Goal: Information Seeking & Learning: Learn about a topic

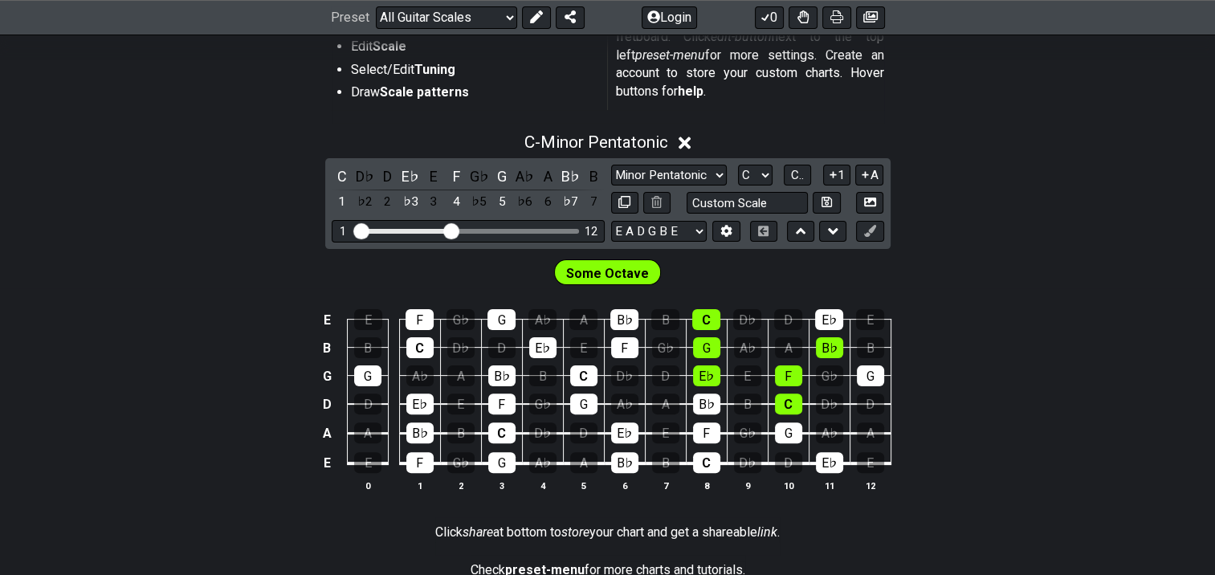
scroll to position [402, 0]
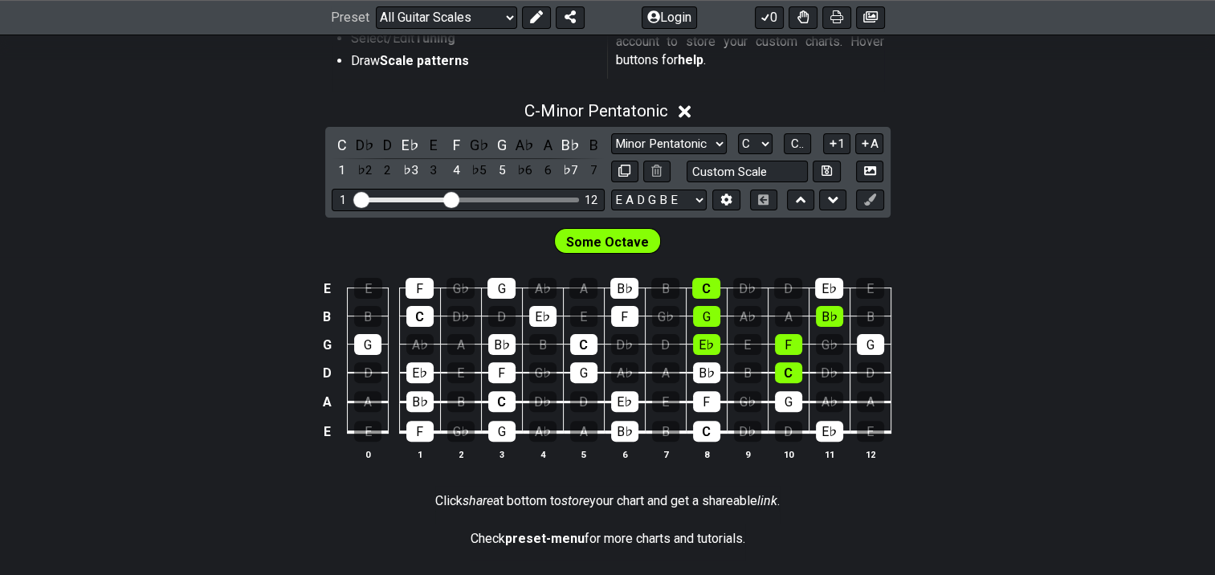
click at [623, 244] on span "Some Octave" at bounding box center [607, 242] width 83 height 23
click at [726, 194] on icon at bounding box center [726, 200] width 11 height 12
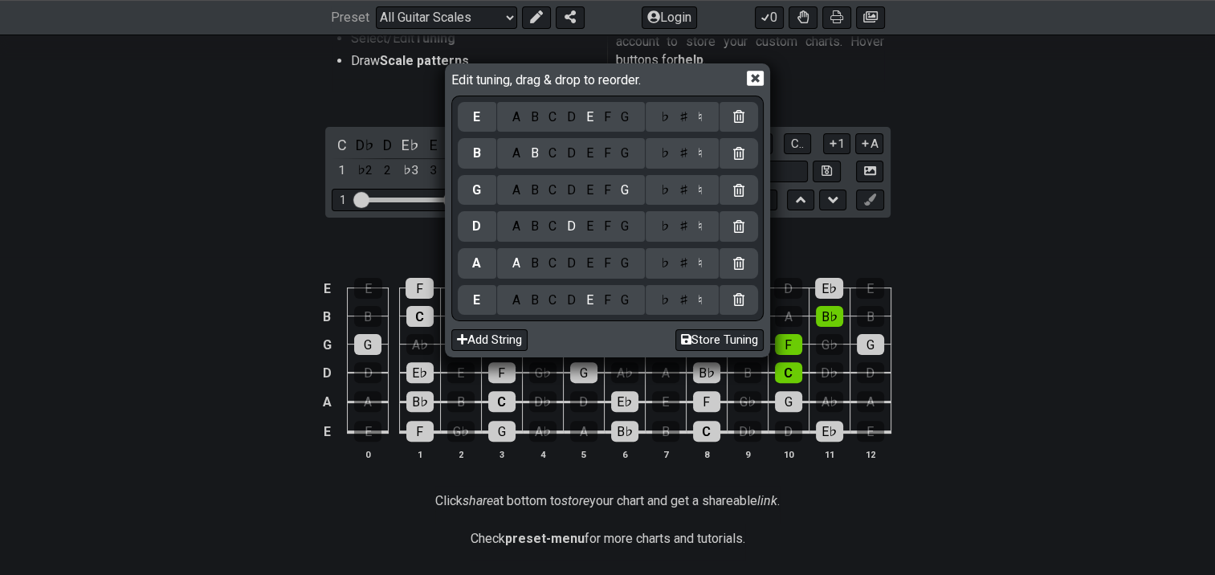
click at [757, 77] on icon at bounding box center [755, 78] width 17 height 15
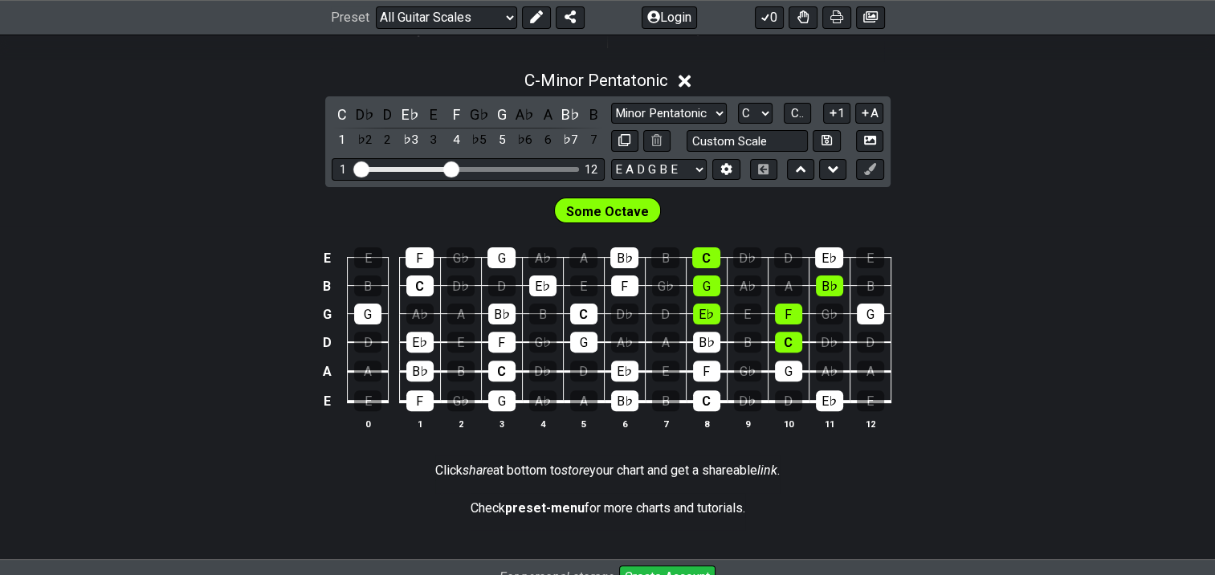
scroll to position [402, 0]
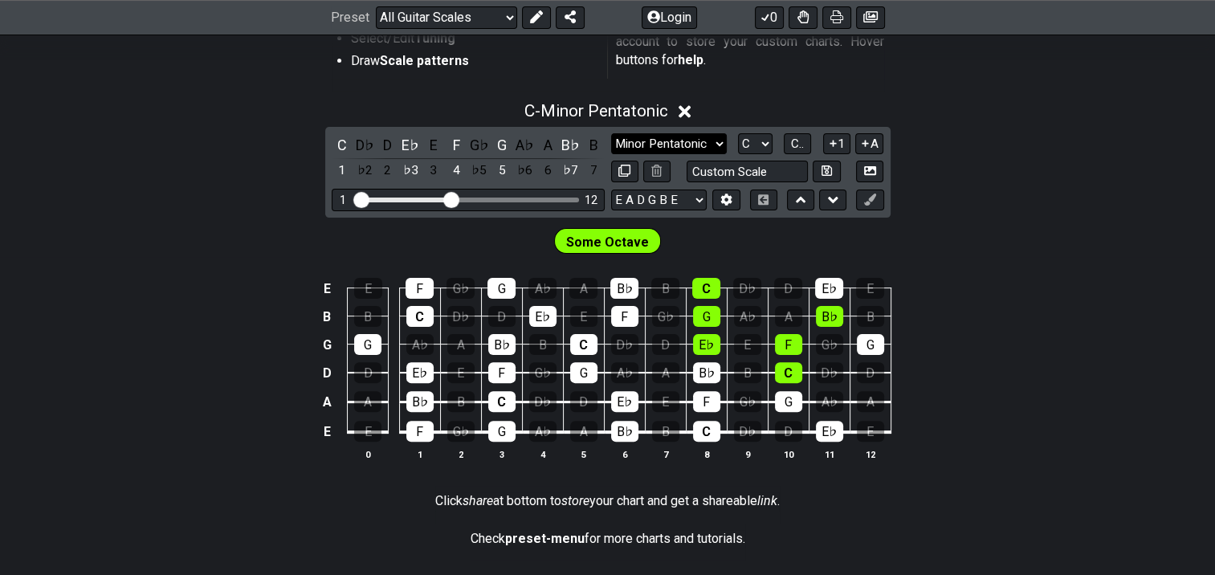
click at [714, 142] on select "Minor Pentatonic Root Minor Pentatonic Major Pentatonic Minor Blues Major Blues…" at bounding box center [669, 144] width 116 height 22
select select "Major / [PERSON_NAME]"
click at [611, 133] on select "Minor Pentatonic Root Minor Pentatonic Major Pentatonic Minor Blues Major Blues…" at bounding box center [669, 144] width 116 height 22
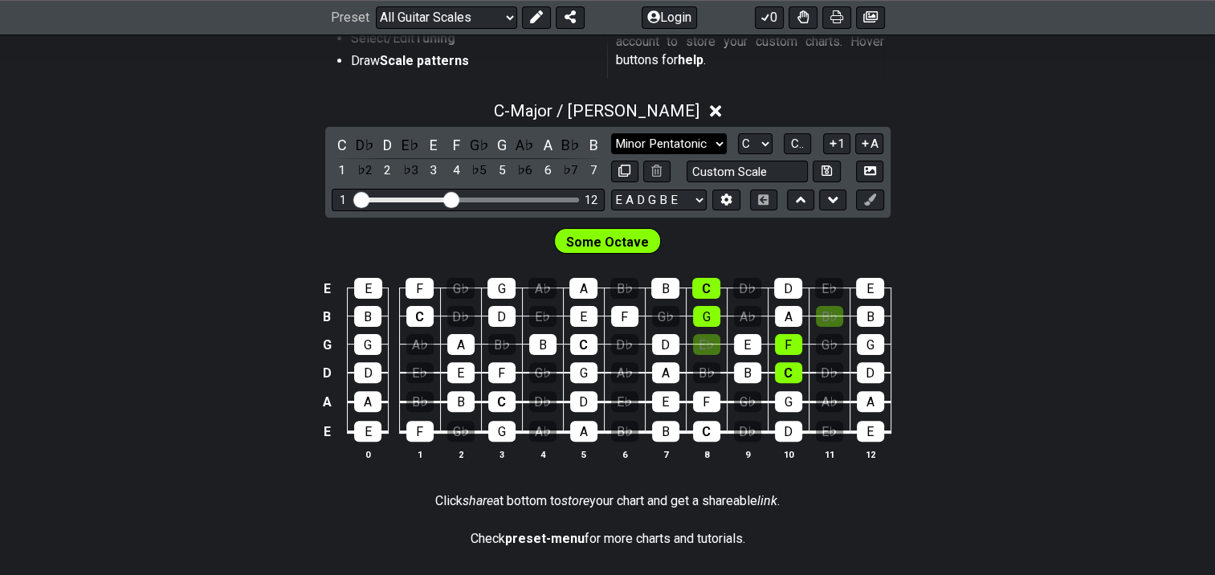
click at [697, 142] on select "Minor Pentatonic Root Minor Pentatonic Major Pentatonic Minor Blues Major Blues…" at bounding box center [669, 144] width 116 height 22
click at [692, 145] on select "Minor Pentatonic Root Minor Pentatonic Major Pentatonic Minor Blues Major Blues…" at bounding box center [669, 144] width 116 height 22
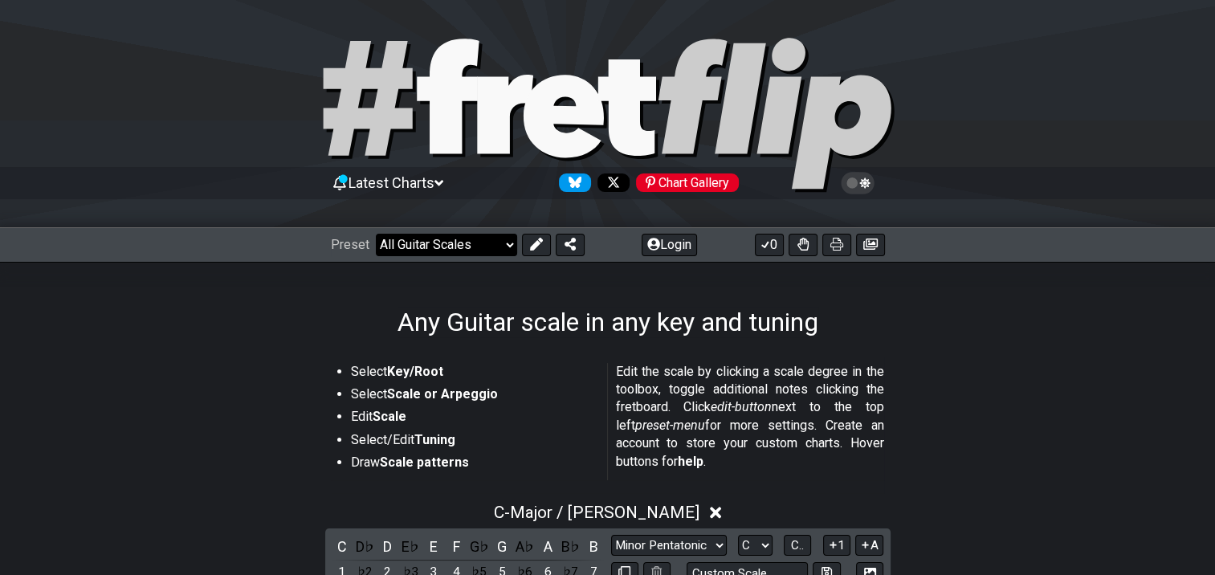
click at [485, 244] on select "Welcome to #fretflip! Initial Preset Custom Preset Minor Pentatonic Major Penta…" at bounding box center [446, 245] width 141 height 22
click at [533, 243] on icon at bounding box center [535, 244] width 13 height 13
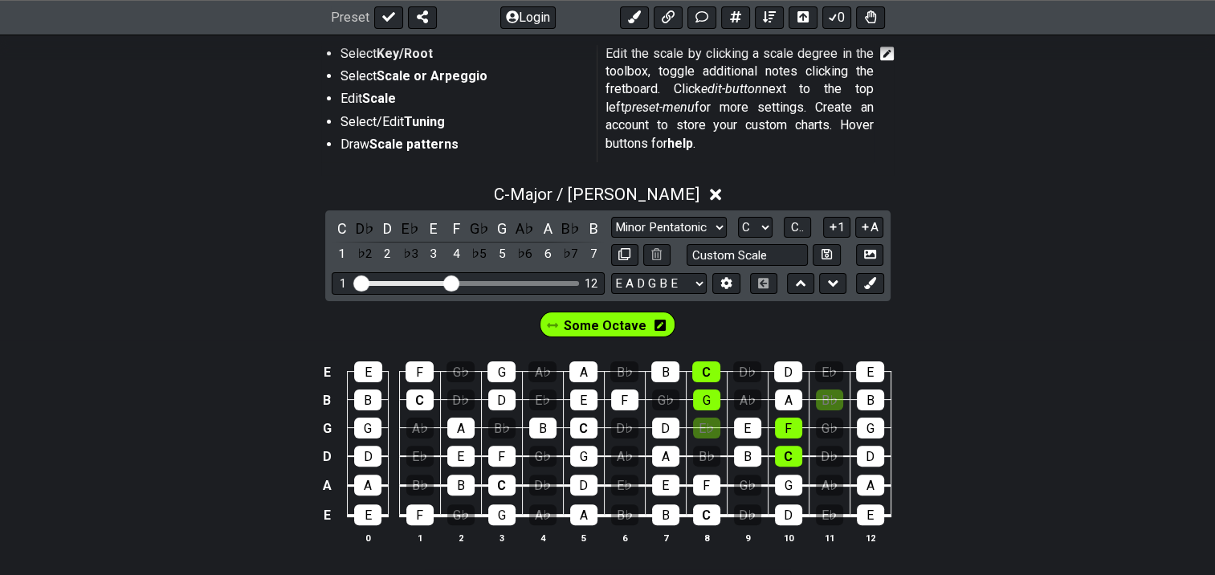
scroll to position [267, 0]
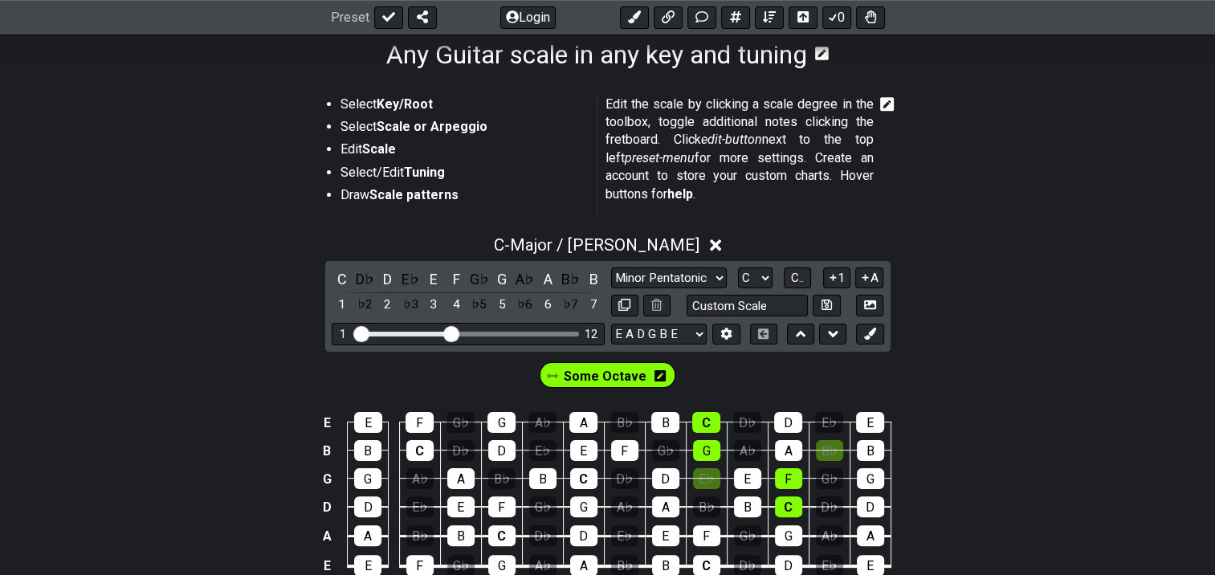
click at [659, 377] on icon at bounding box center [660, 375] width 11 height 11
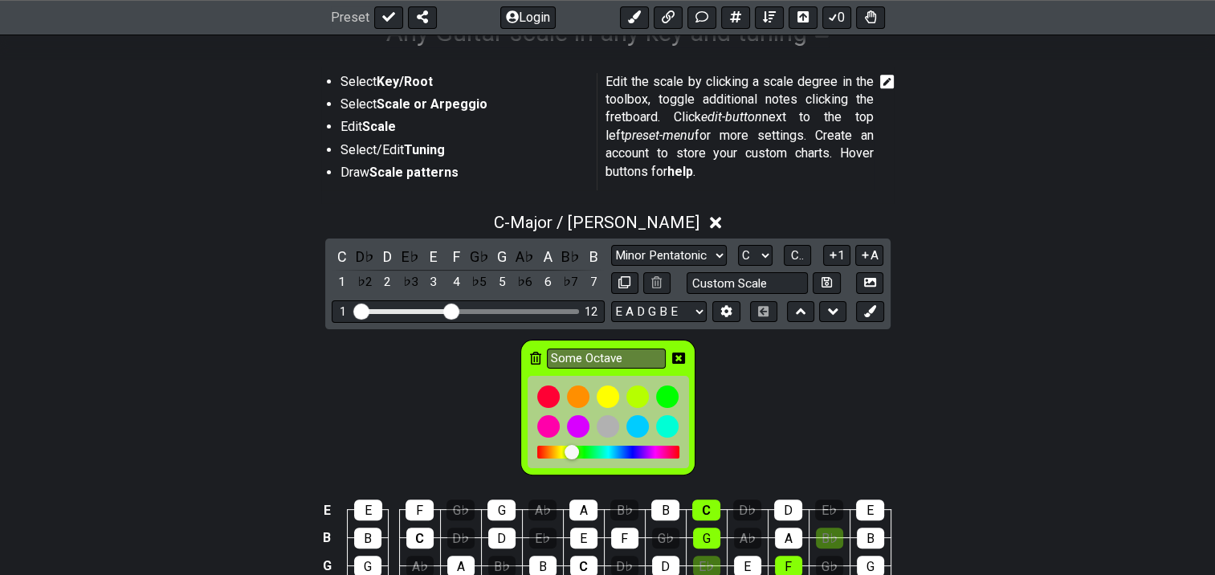
scroll to position [402, 0]
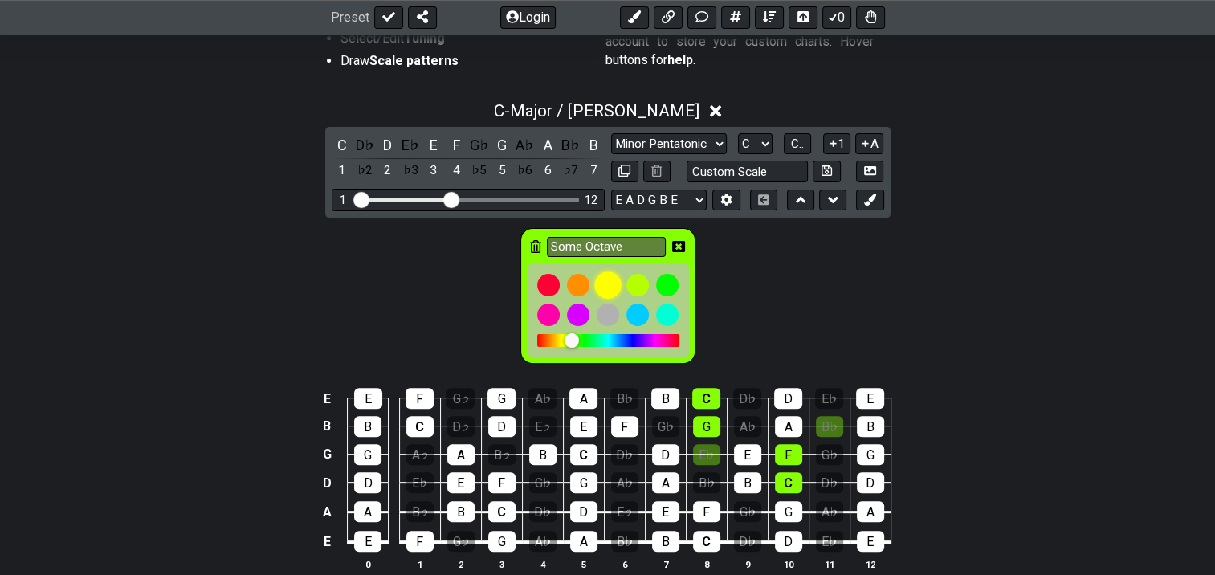
click at [605, 288] on div at bounding box center [607, 284] width 27 height 27
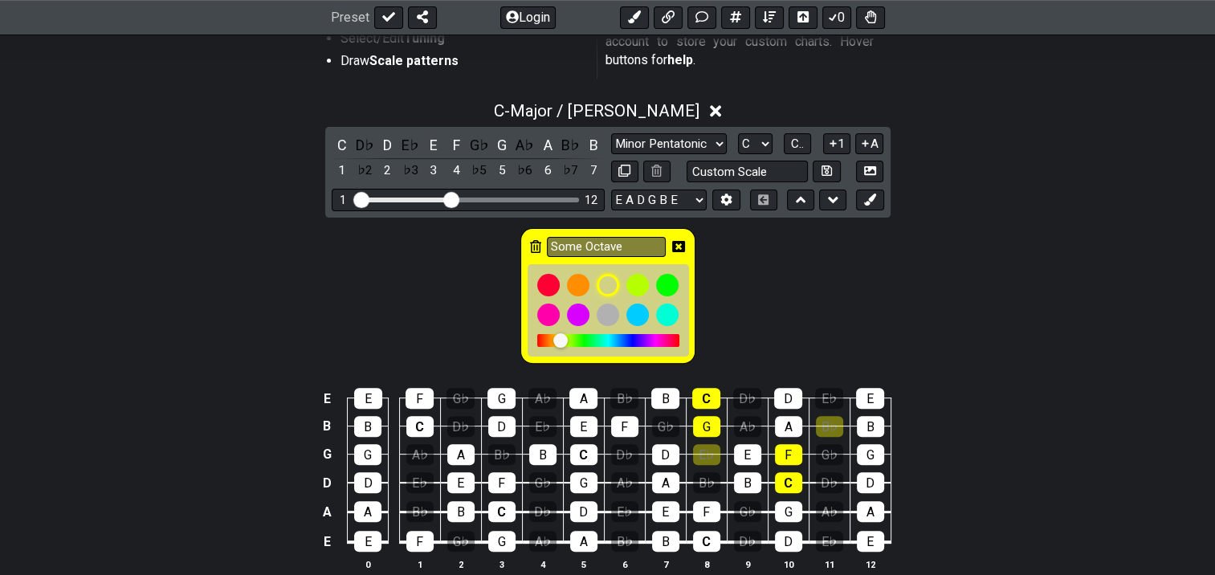
click at [740, 284] on div "Some Octave" at bounding box center [607, 293] width 1215 height 150
click at [535, 243] on icon at bounding box center [535, 246] width 11 height 13
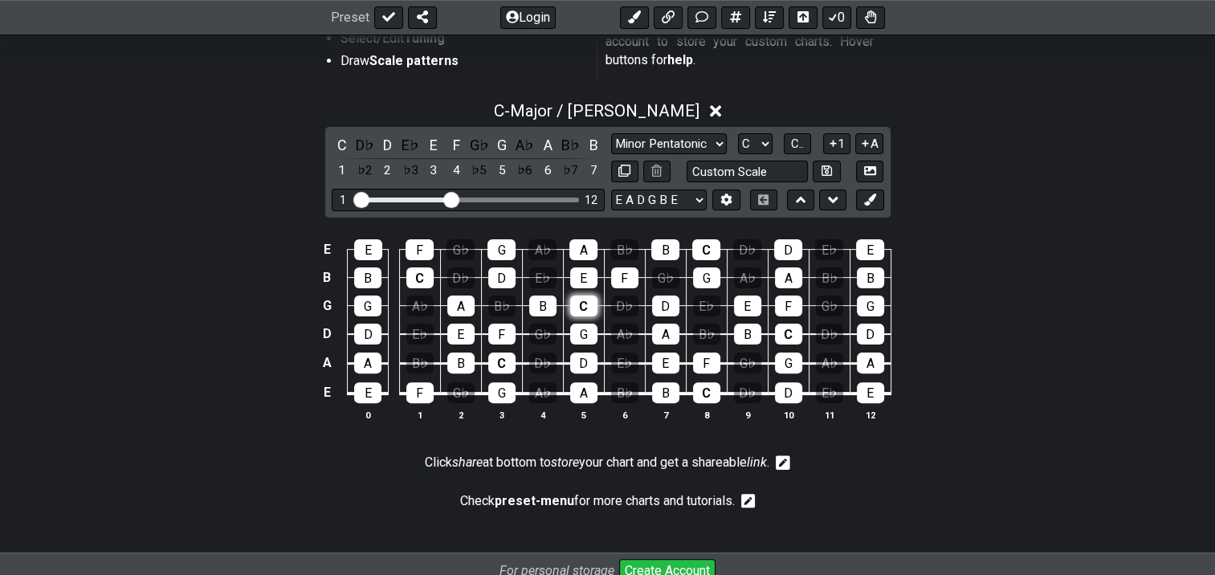
scroll to position [267, 0]
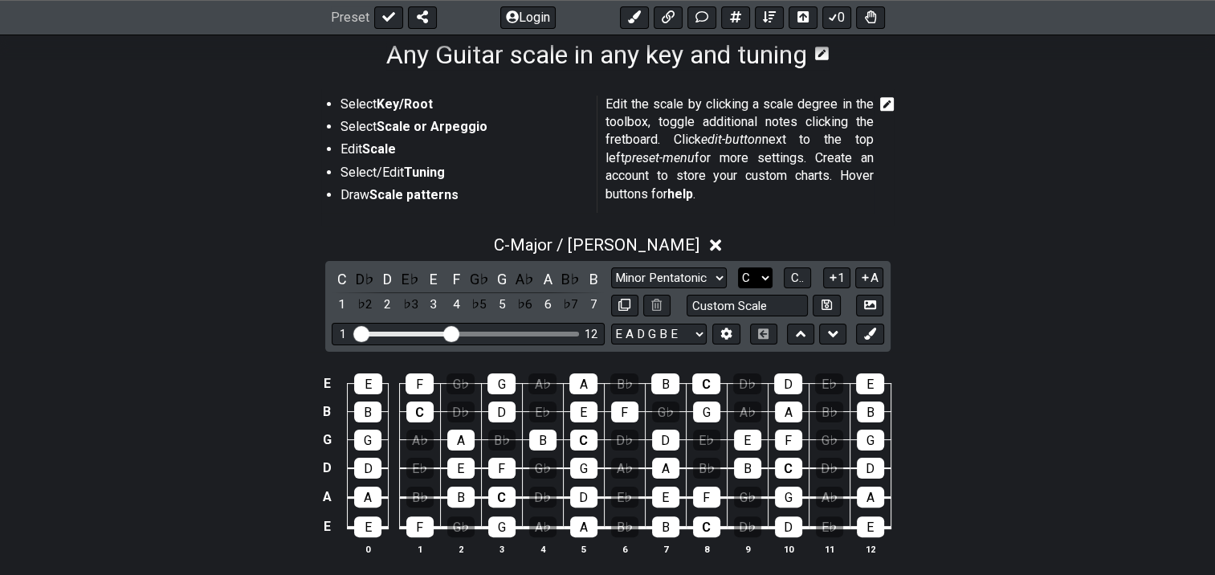
click at [761, 276] on select "A♭ A A♯ B♭ B C C♯ D♭ D D♯ E♭ E F F♯ G♭ G G♯" at bounding box center [755, 278] width 35 height 22
click at [738, 267] on select "A♭ A A♯ B♭ B C C♯ D♭ D D♯ E♭ E F F♯ G♭ G G♯" at bounding box center [755, 278] width 35 height 22
click at [759, 277] on select "A♭ A A♯ B♭ B C C♯ D♭ D D♯ E♭ E F F♯ G♭ G G♯" at bounding box center [755, 278] width 35 height 22
click at [738, 267] on select "A♭ A A♯ B♭ B C C♯ D♭ D D♯ E♭ E F F♯ G♭ G G♯" at bounding box center [755, 278] width 35 height 22
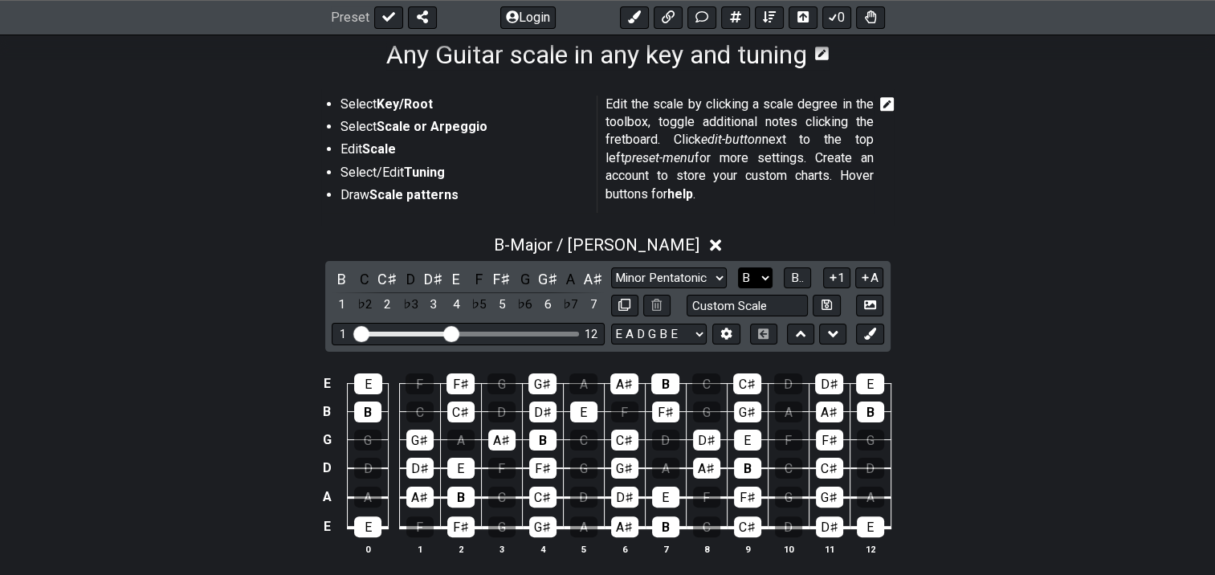
click at [762, 280] on select "A♭ A A♯ B♭ B C C♯ D♭ D D♯ E♭ E F F♯ G♭ G G♯" at bounding box center [755, 278] width 35 height 22
select select "C"
click at [738, 267] on select "A♭ A A♯ B♭ B C C♯ D♭ D D♯ E♭ E F F♯ G♭ G G♯" at bounding box center [755, 278] width 35 height 22
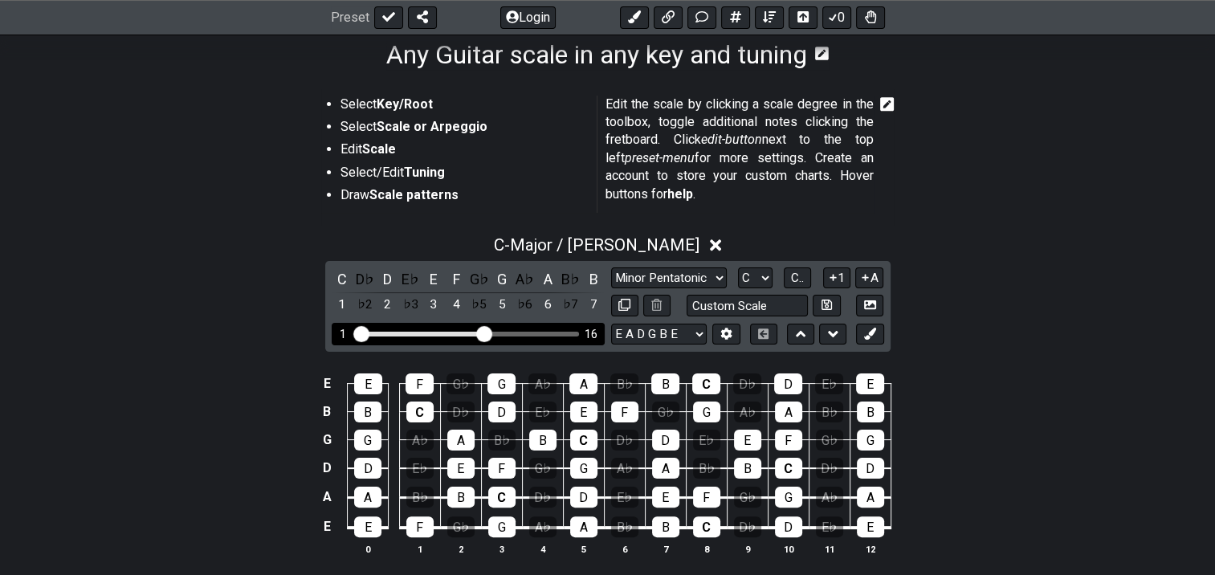
drag, startPoint x: 453, startPoint y: 329, endPoint x: 484, endPoint y: 329, distance: 31.3
click at [484, 333] on input "Visible fret range" at bounding box center [468, 333] width 228 height 0
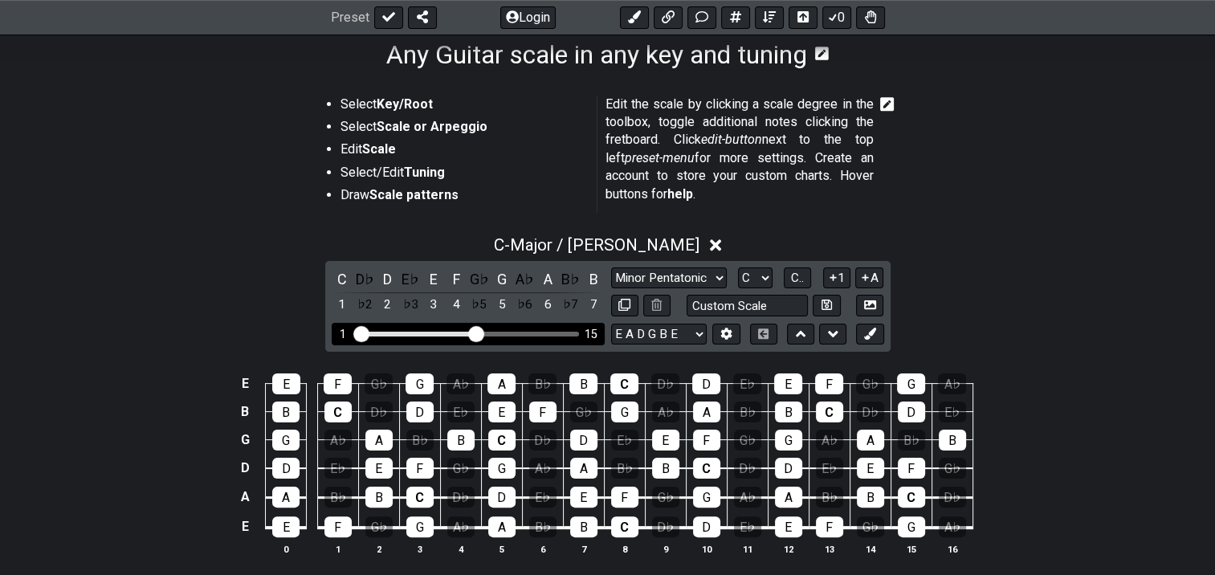
click at [476, 333] on input "Visible fret range" at bounding box center [468, 333] width 228 height 0
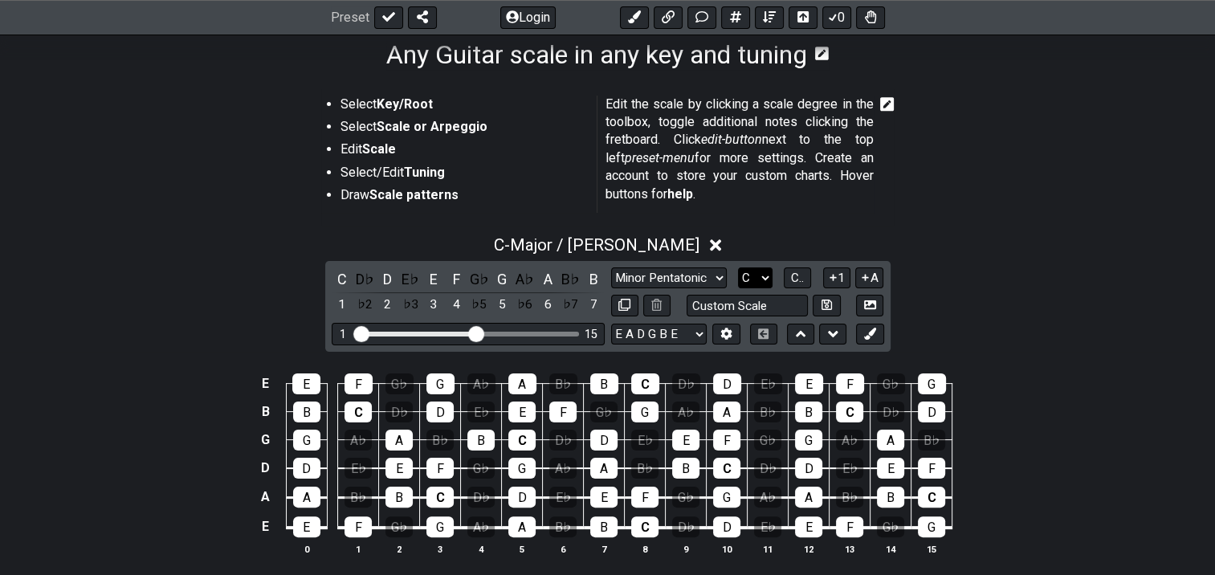
click at [748, 276] on select "A♭ A A♯ B♭ B C C♯ D♭ D D♯ E♭ E F F♯ G♭ G G♯" at bounding box center [755, 278] width 35 height 22
click at [794, 276] on span "C.." at bounding box center [797, 278] width 13 height 14
click at [794, 276] on span "1..7" at bounding box center [797, 278] width 19 height 14
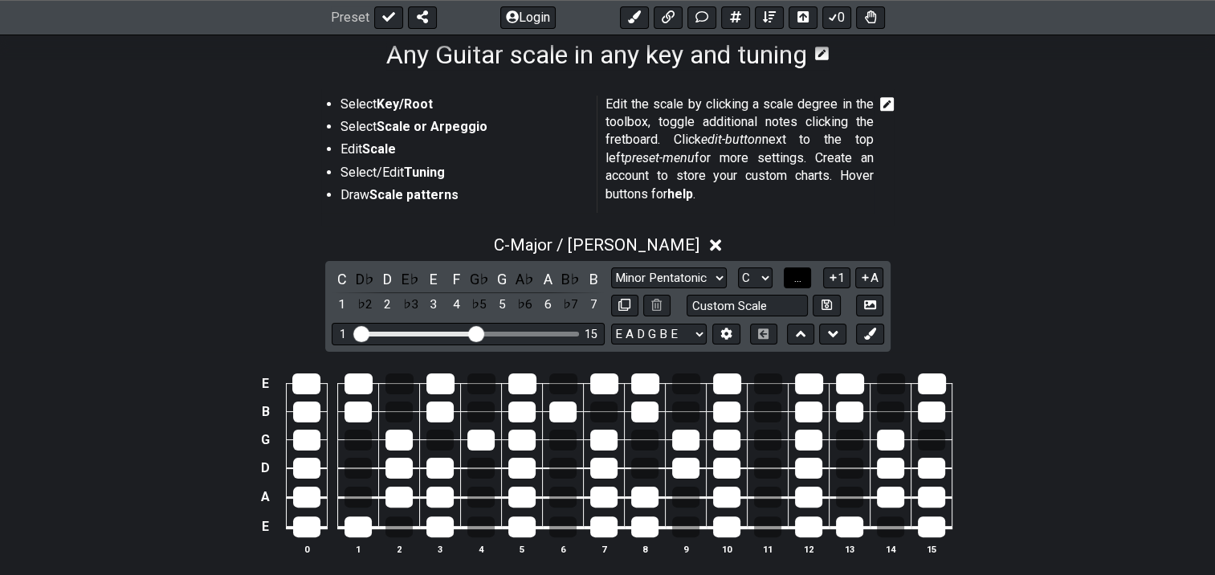
click at [794, 276] on span "..." at bounding box center [797, 278] width 7 height 14
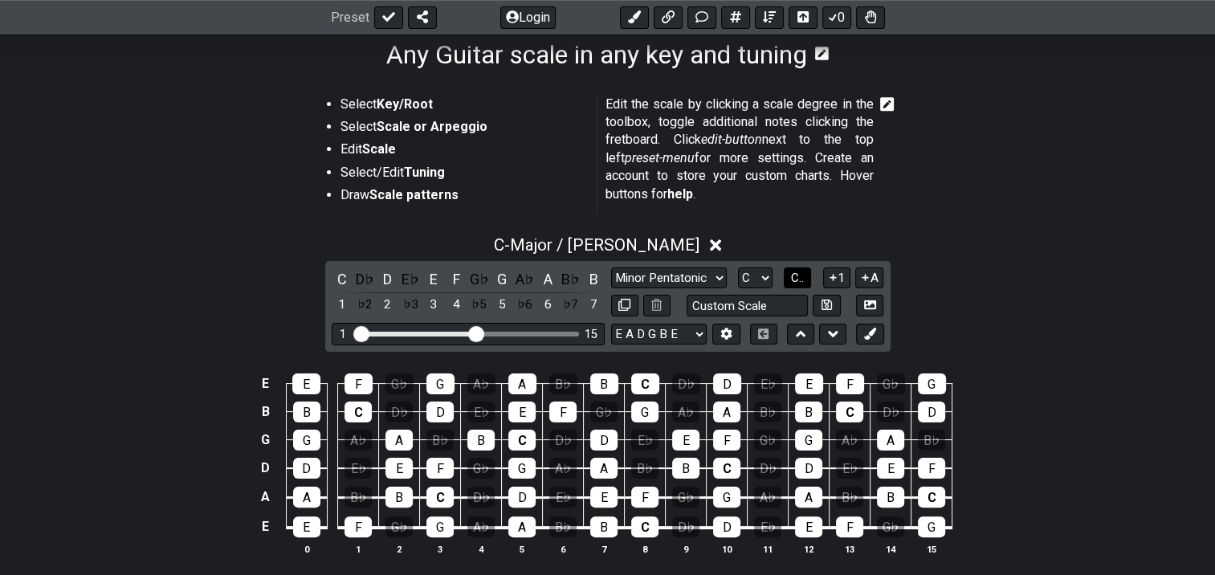
click at [794, 271] on span "C.." at bounding box center [797, 278] width 13 height 14
click at [794, 271] on span "1..7" at bounding box center [797, 278] width 19 height 14
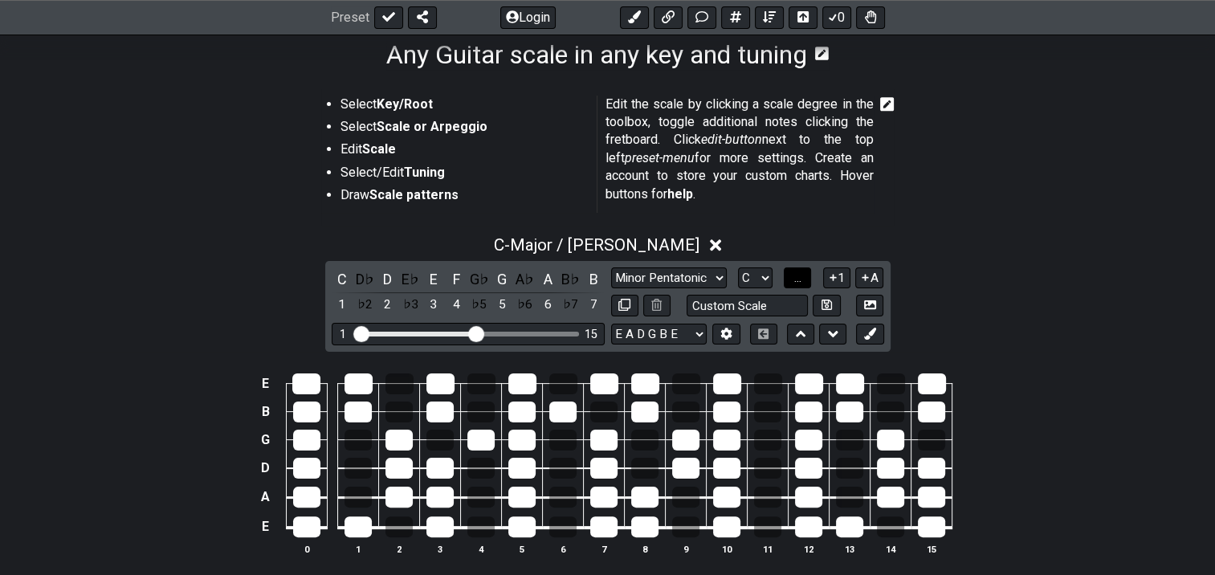
click at [795, 271] on span "..." at bounding box center [797, 278] width 7 height 14
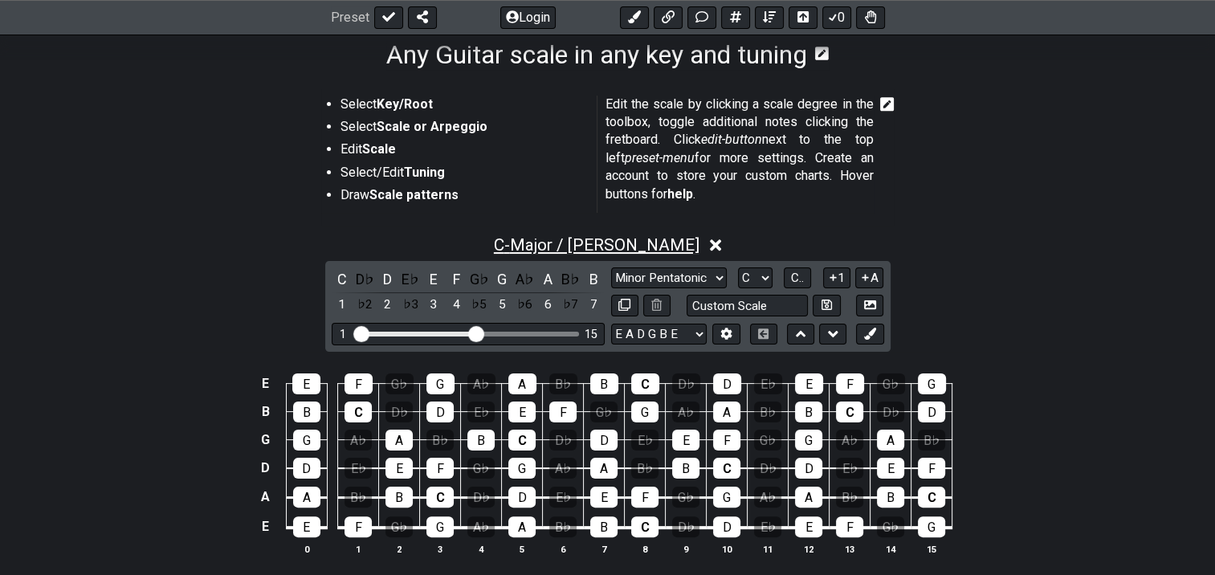
click at [631, 245] on span "C - Major / Ionian" at bounding box center [597, 244] width 206 height 19
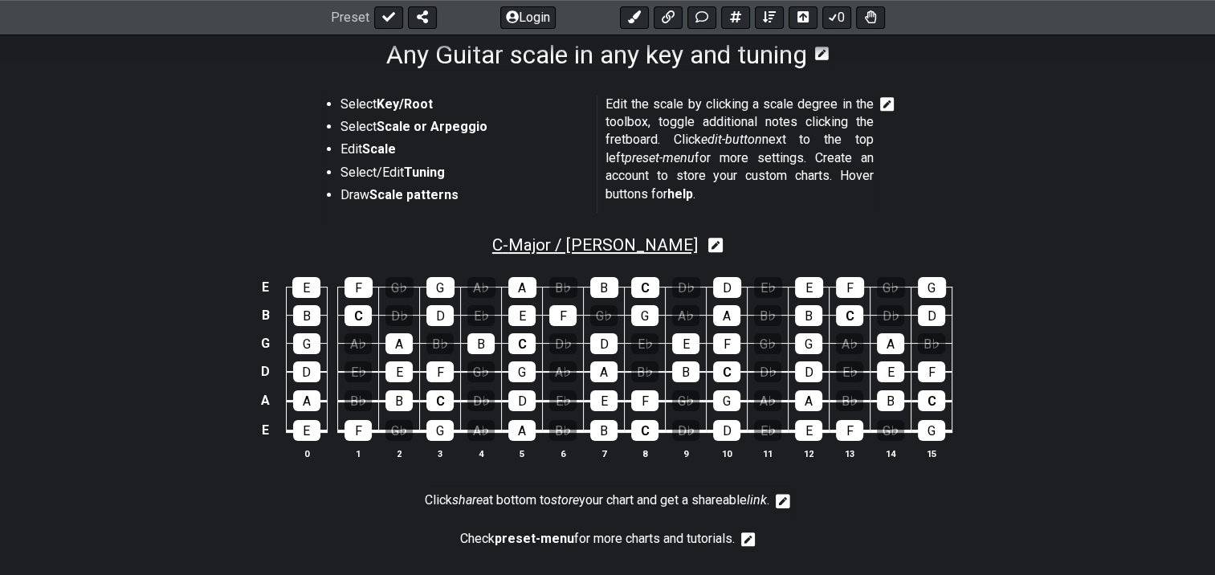
click at [631, 245] on span "C - Major / Ionian" at bounding box center [595, 244] width 206 height 19
select select "Major / [PERSON_NAME]"
select select "C"
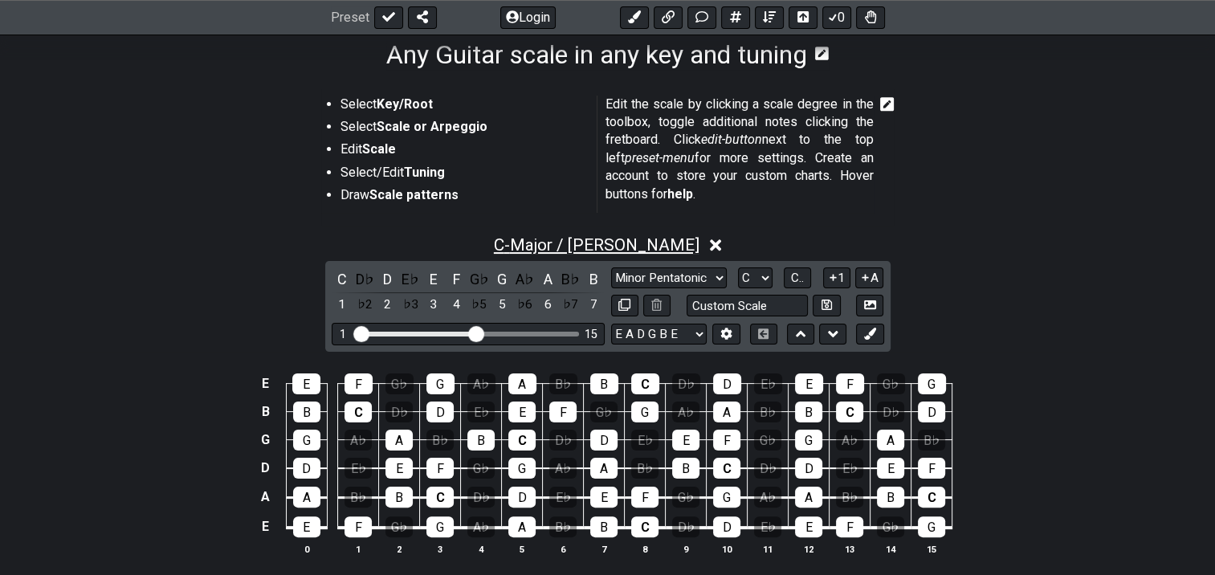
click at [631, 245] on span "C - Major / Ionian" at bounding box center [597, 244] width 206 height 19
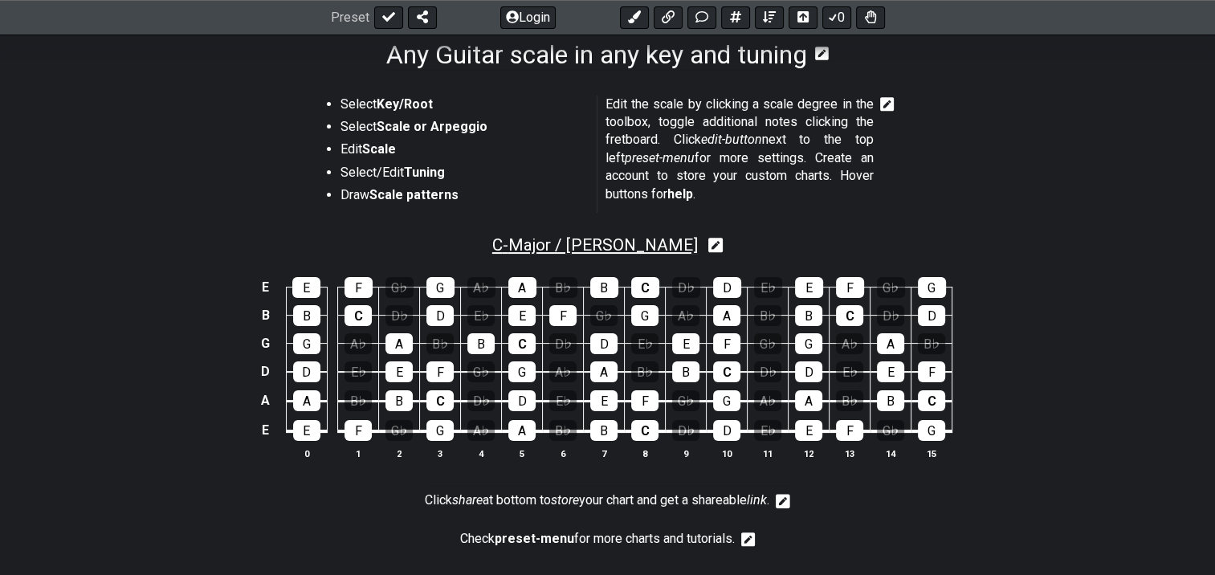
click at [631, 245] on span "C - Major / Ionian" at bounding box center [595, 244] width 206 height 19
select select "Major / [PERSON_NAME]"
select select "C"
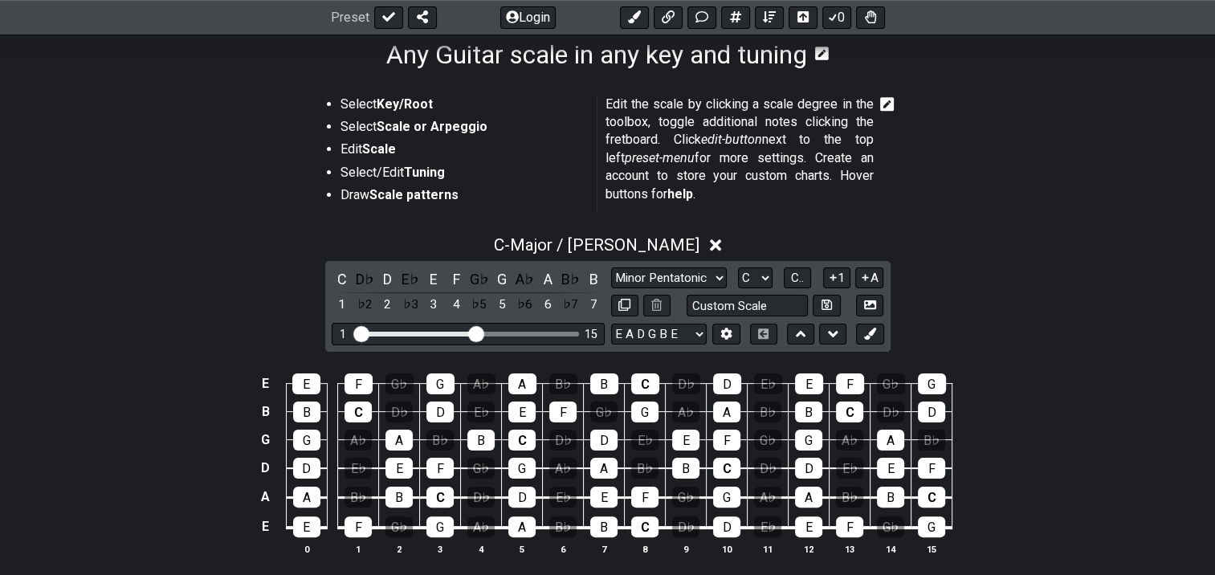
click at [710, 243] on icon at bounding box center [716, 246] width 12 height 12
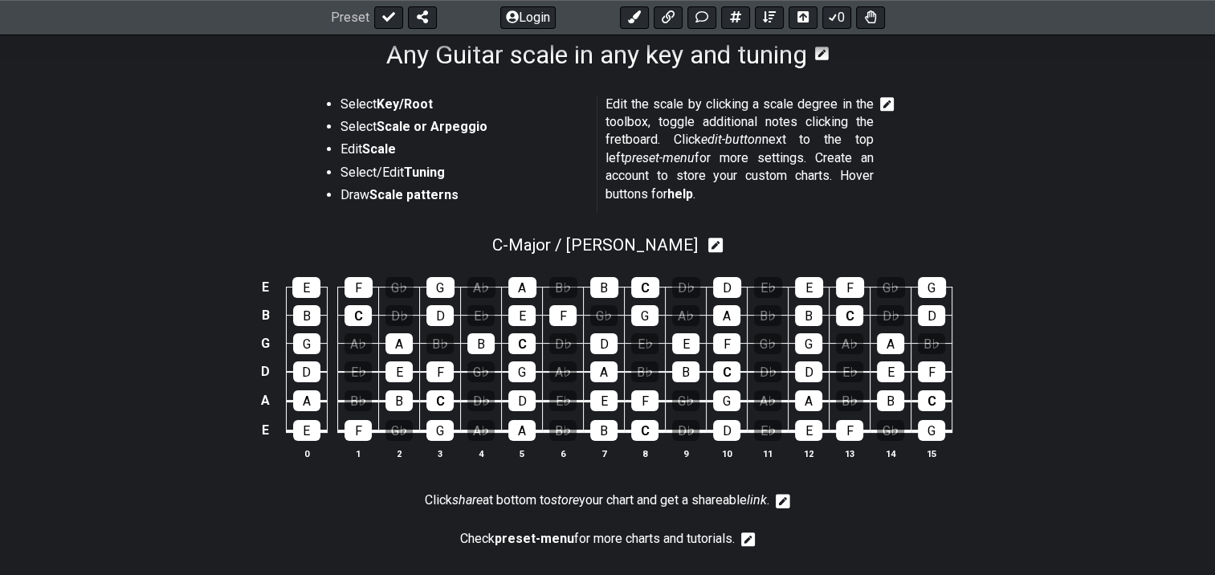
click at [708, 243] on icon at bounding box center [715, 246] width 15 height 15
select select "Major / [PERSON_NAME]"
select select "C"
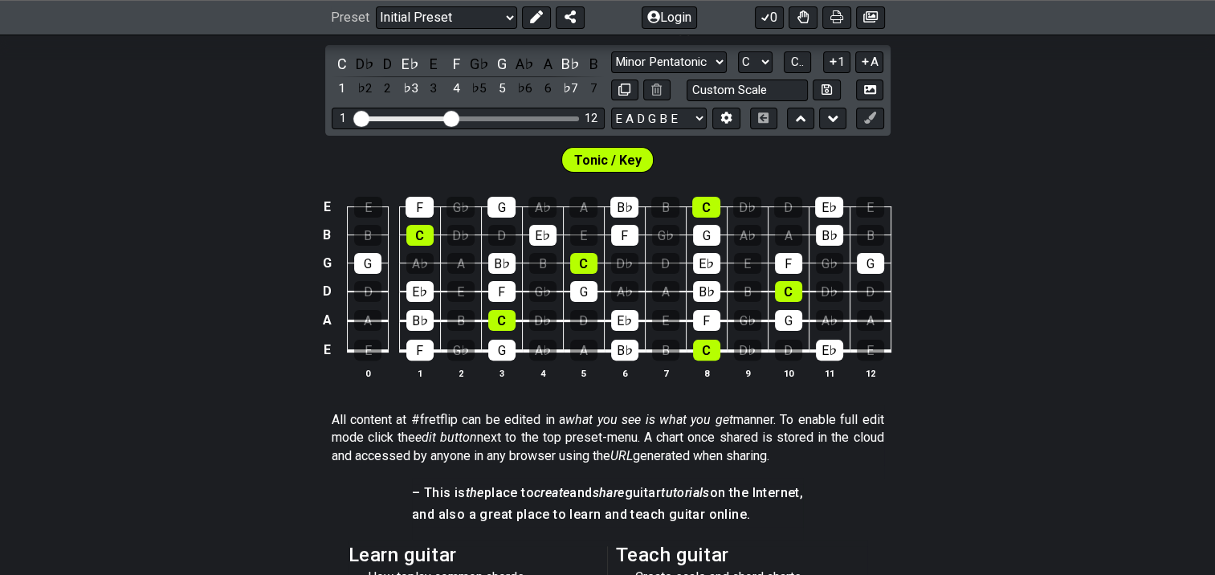
scroll to position [267, 0]
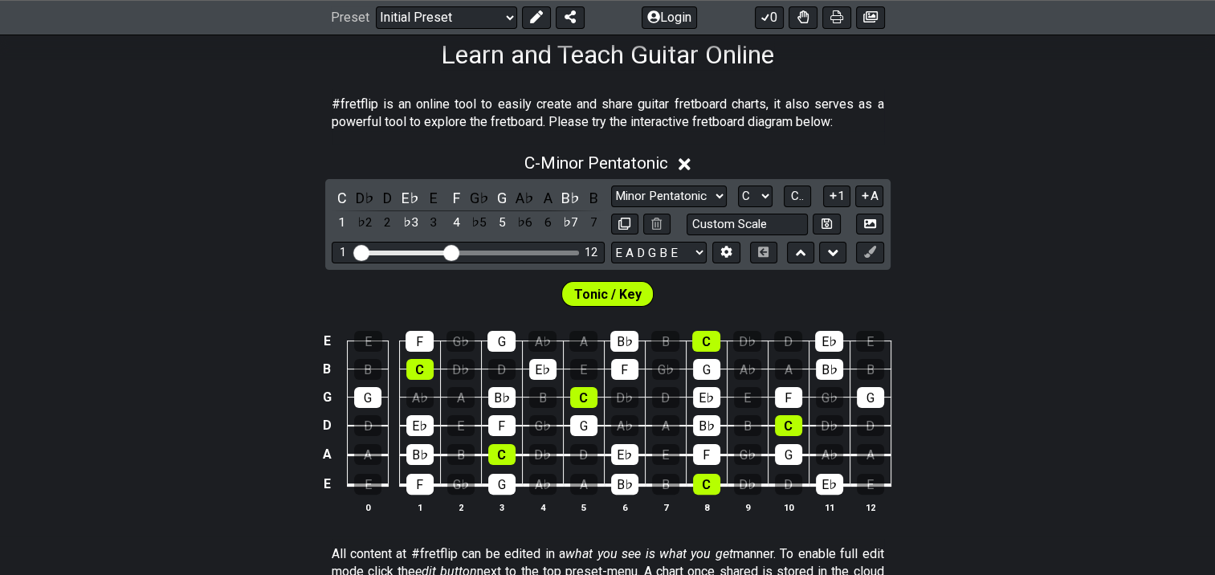
click at [608, 291] on span "Tonic / Key" at bounding box center [607, 294] width 67 height 23
click at [691, 195] on select "Minor Pentatonic Click to edit Minor Pentatonic Major Pentatonic Minor Blues Ma…" at bounding box center [669, 197] width 116 height 22
select select "Major / [PERSON_NAME]"
click at [611, 186] on select "Minor Pentatonic Click to edit Minor Pentatonic Major Pentatonic Minor Blues Ma…" at bounding box center [669, 197] width 116 height 22
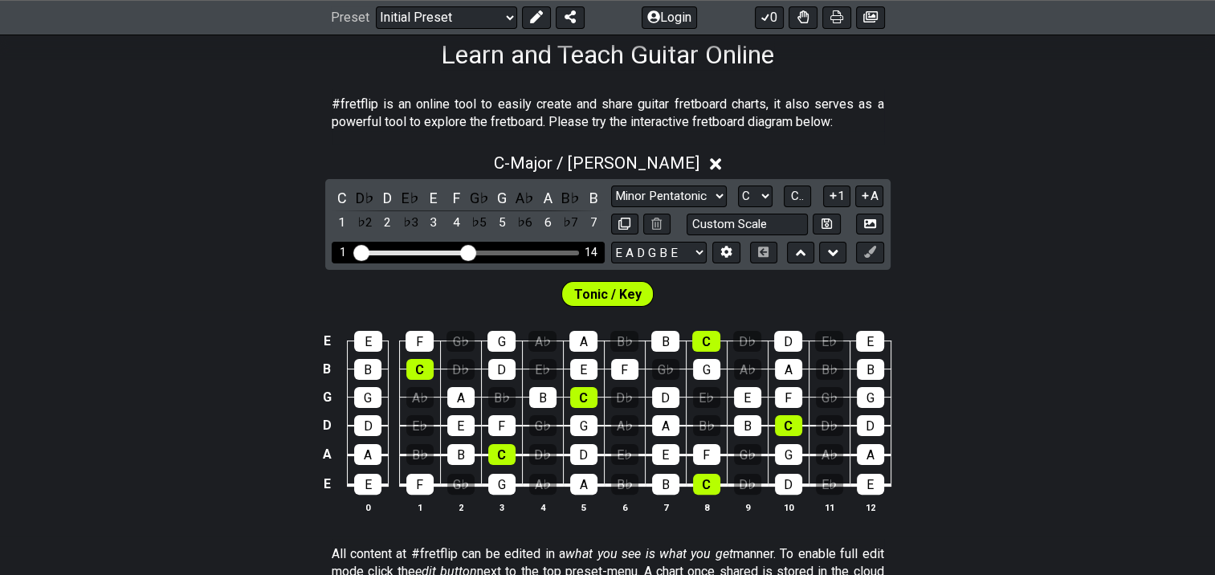
drag, startPoint x: 455, startPoint y: 253, endPoint x: 467, endPoint y: 252, distance: 12.1
click at [467, 251] on input "Visible fret range" at bounding box center [468, 251] width 228 height 0
